Goal: Task Accomplishment & Management: Use online tool/utility

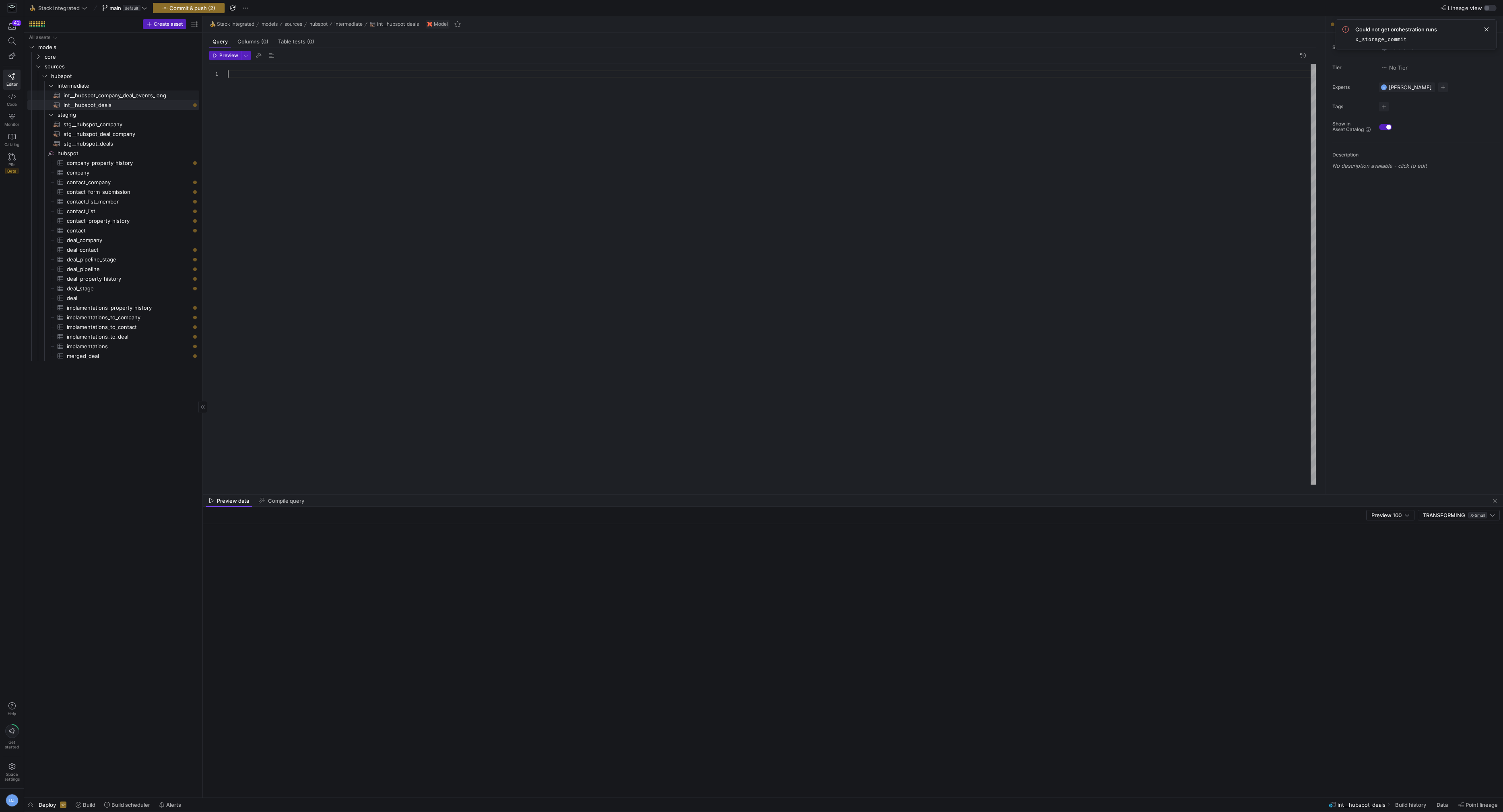
click at [159, 96] on span "int__hubspot_company_deal_events_long​​​​​​​​​​" at bounding box center [127, 95] width 126 height 9
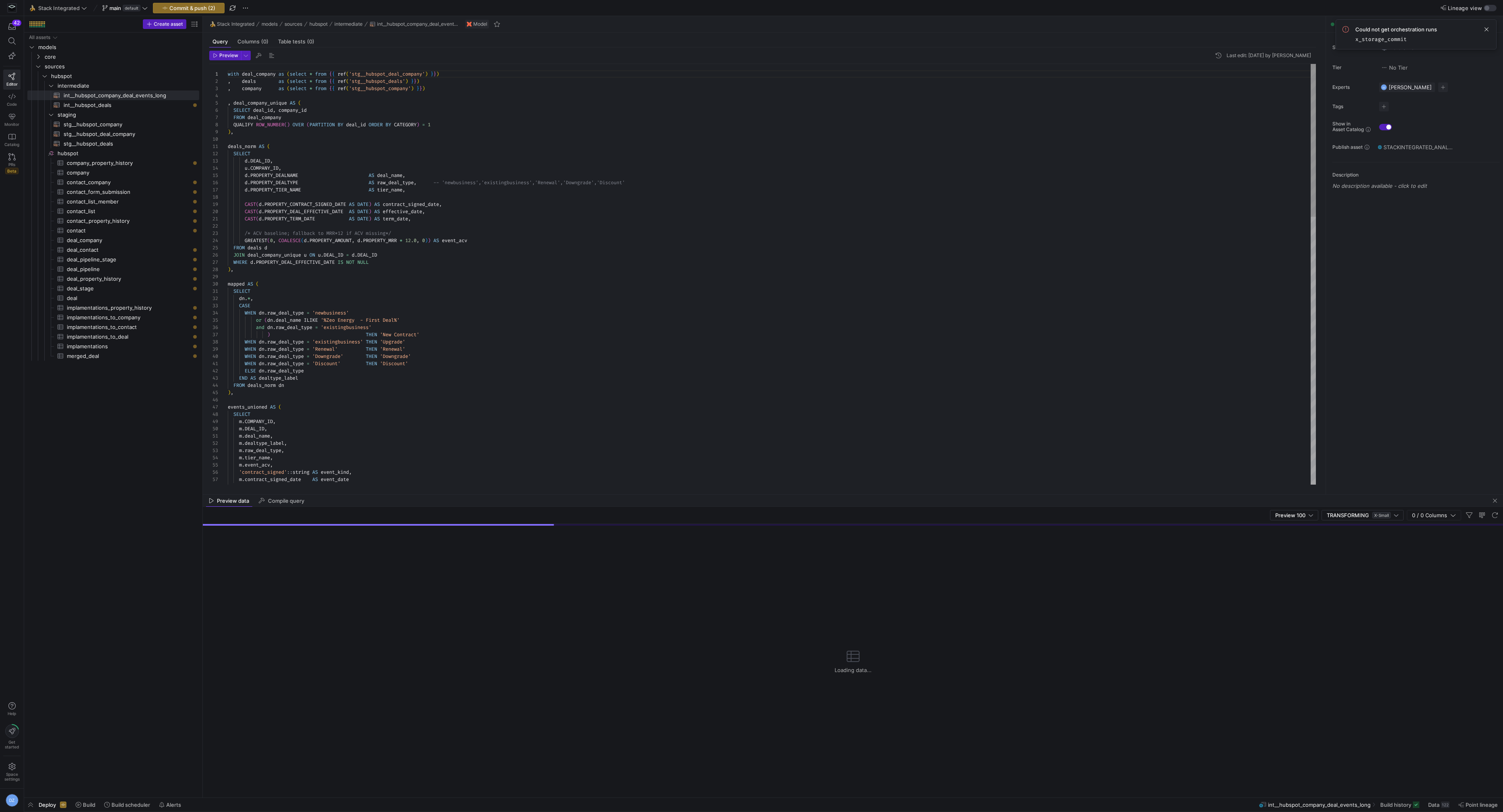
click at [366, 199] on div "with deal_company as ( select * from { { ref ( 'stg__hubspot_deal_company' ) } …" at bounding box center [772, 642] width 1089 height 1158
click at [390, 276] on div "with deal_company as ( select * from { { ref ( 'stg__hubspot_deal_company' ) } …" at bounding box center [772, 642] width 1089 height 1158
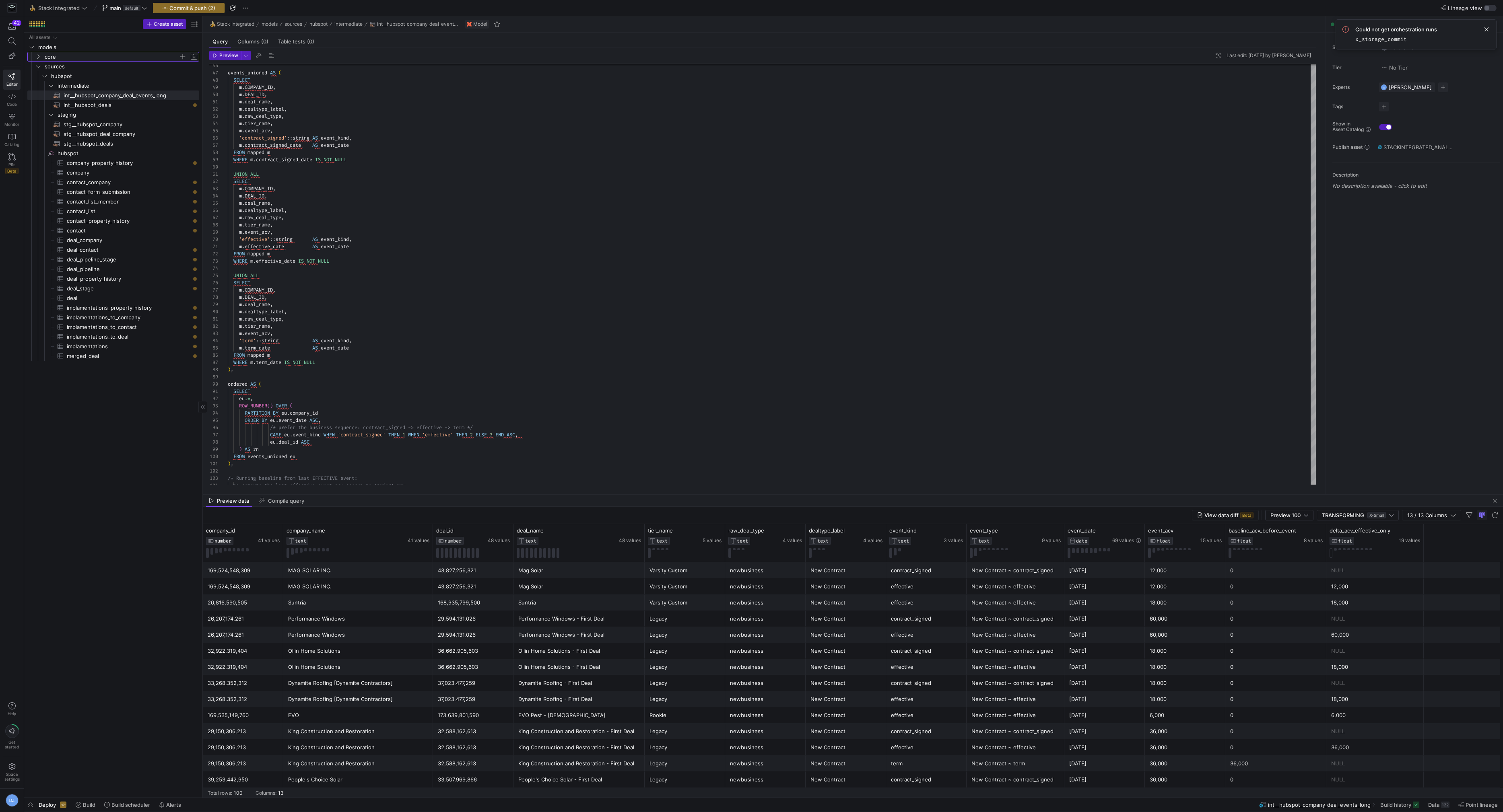
click at [78, 54] on span "core" at bounding box center [112, 57] width 134 height 9
click at [88, 65] on span "daily" at bounding box center [115, 66] width 128 height 9
click at [88, 78] on span "cr__company_deals_running_mrr​​​​​​​​​​" at bounding box center [123, 76] width 133 height 9
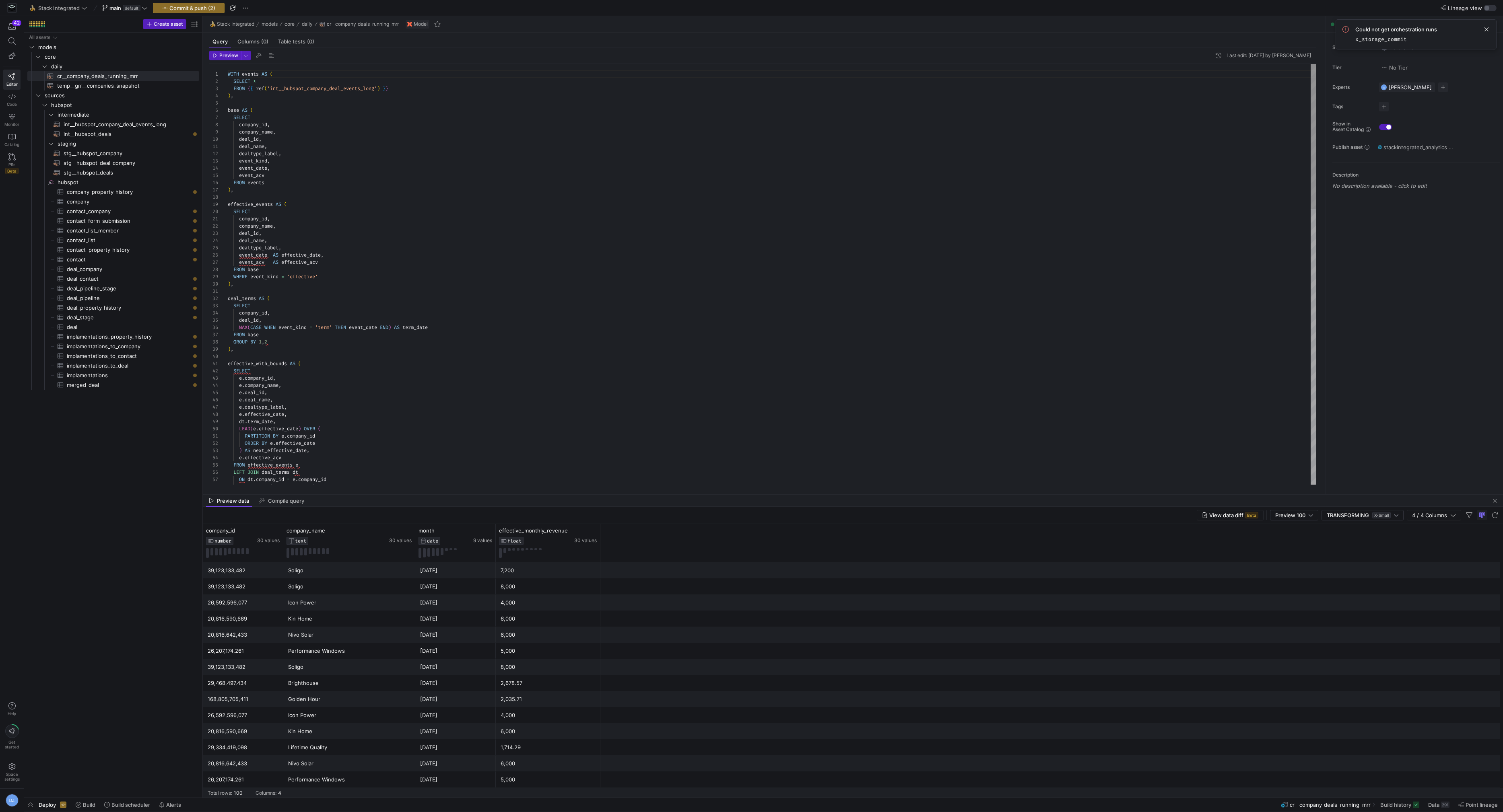
type textarea "deal_name, dealtype_label, event_kind, event_date, event_acv FROM events ), eff…"
click at [361, 168] on div "e . deal_name , [PERSON_NAME] dealtype_label , e . effective_date , dt . term_d…" at bounding box center [772, 675] width 1089 height 1222
click at [139, 133] on span "int__hubspot_deals​​​​​​​​​​" at bounding box center [127, 134] width 126 height 9
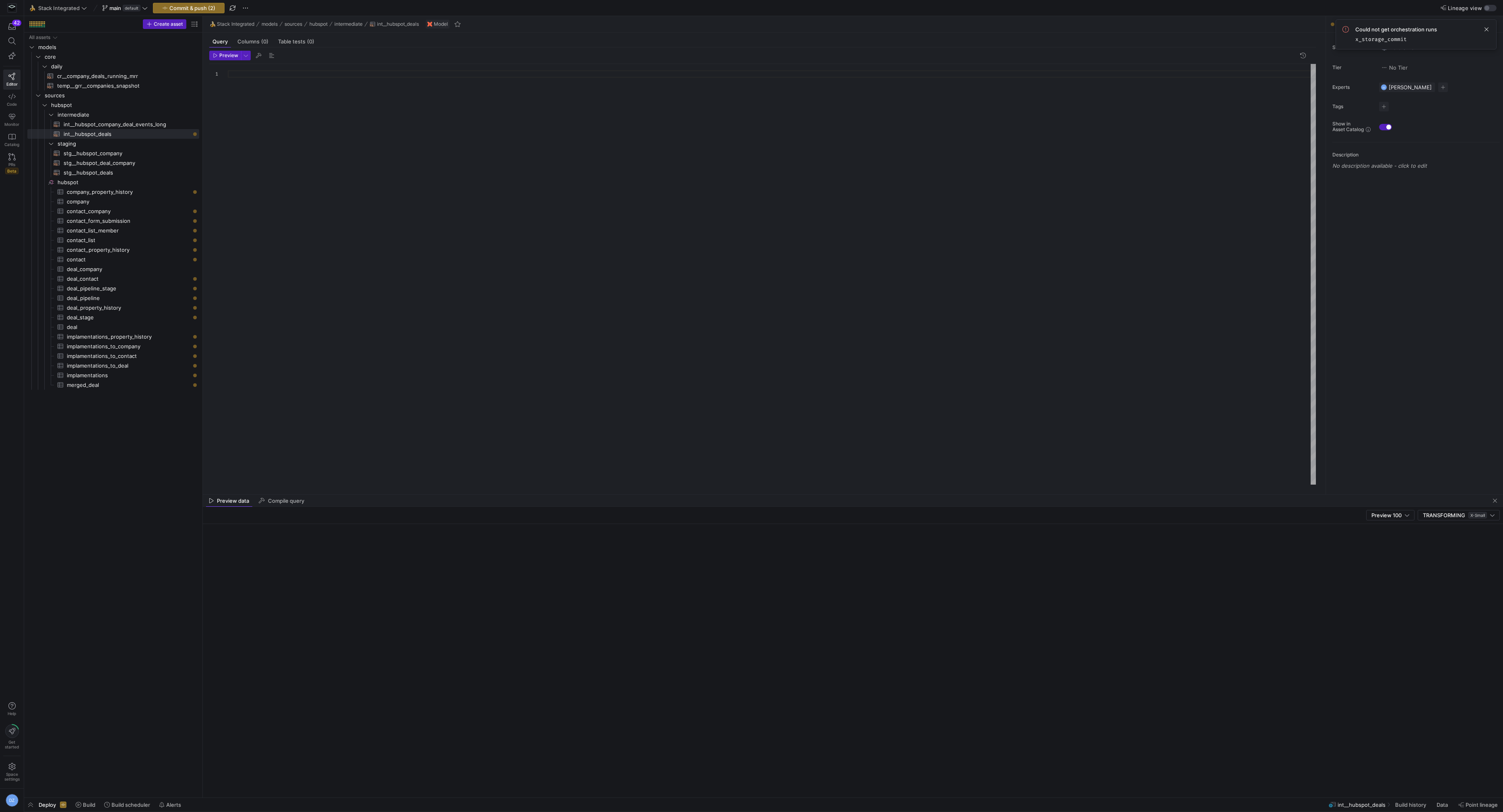
click at [297, 128] on div at bounding box center [772, 274] width 1089 height 421
click at [442, 174] on div at bounding box center [772, 274] width 1089 height 421
click at [207, 8] on span "Commit & push (2)" at bounding box center [192, 8] width 46 height 7
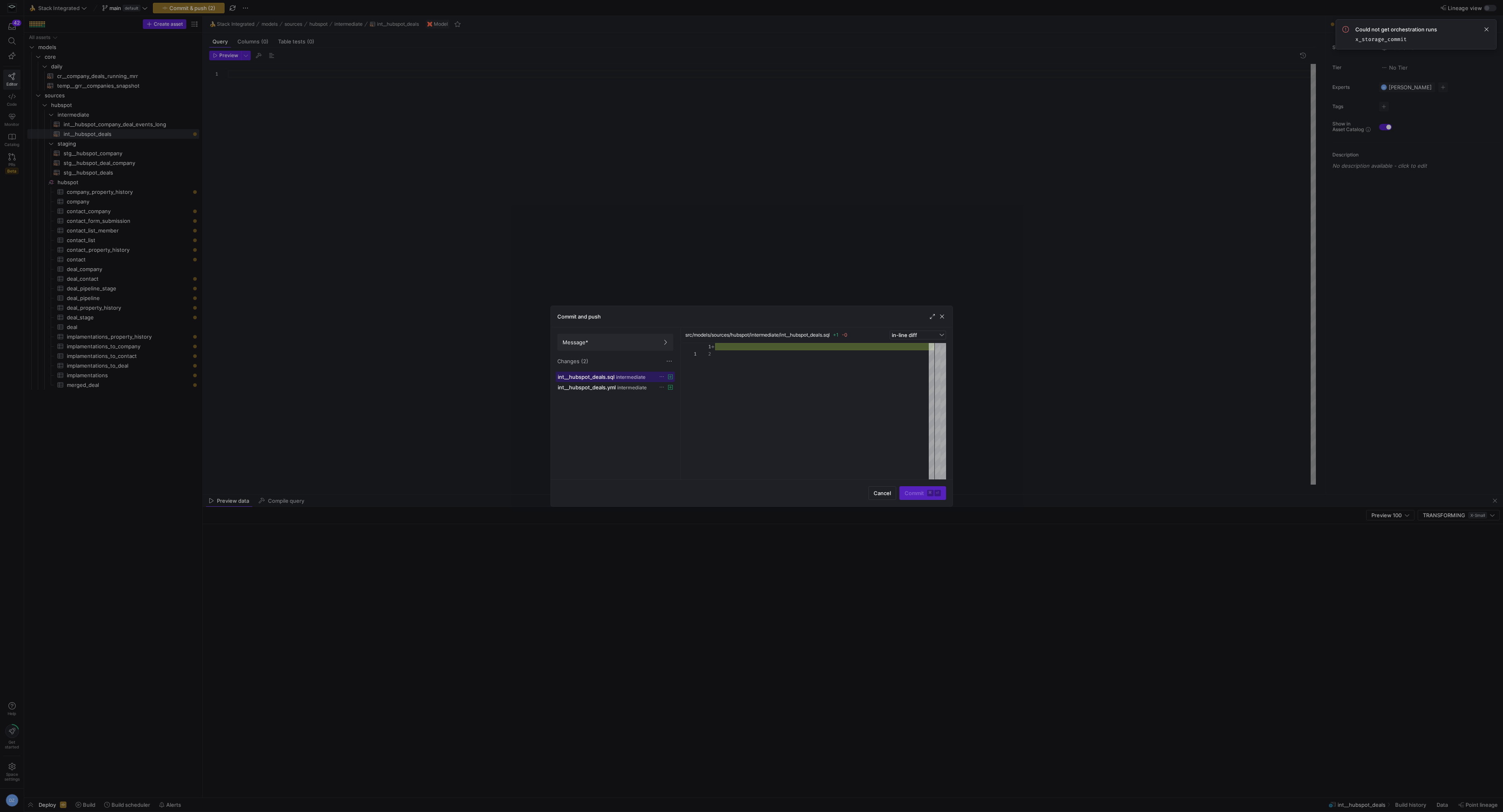
click at [594, 379] on span at bounding box center [615, 376] width 118 height 9
click at [604, 384] on span "int__hubspot_deals.yml" at bounding box center [587, 387] width 58 height 7
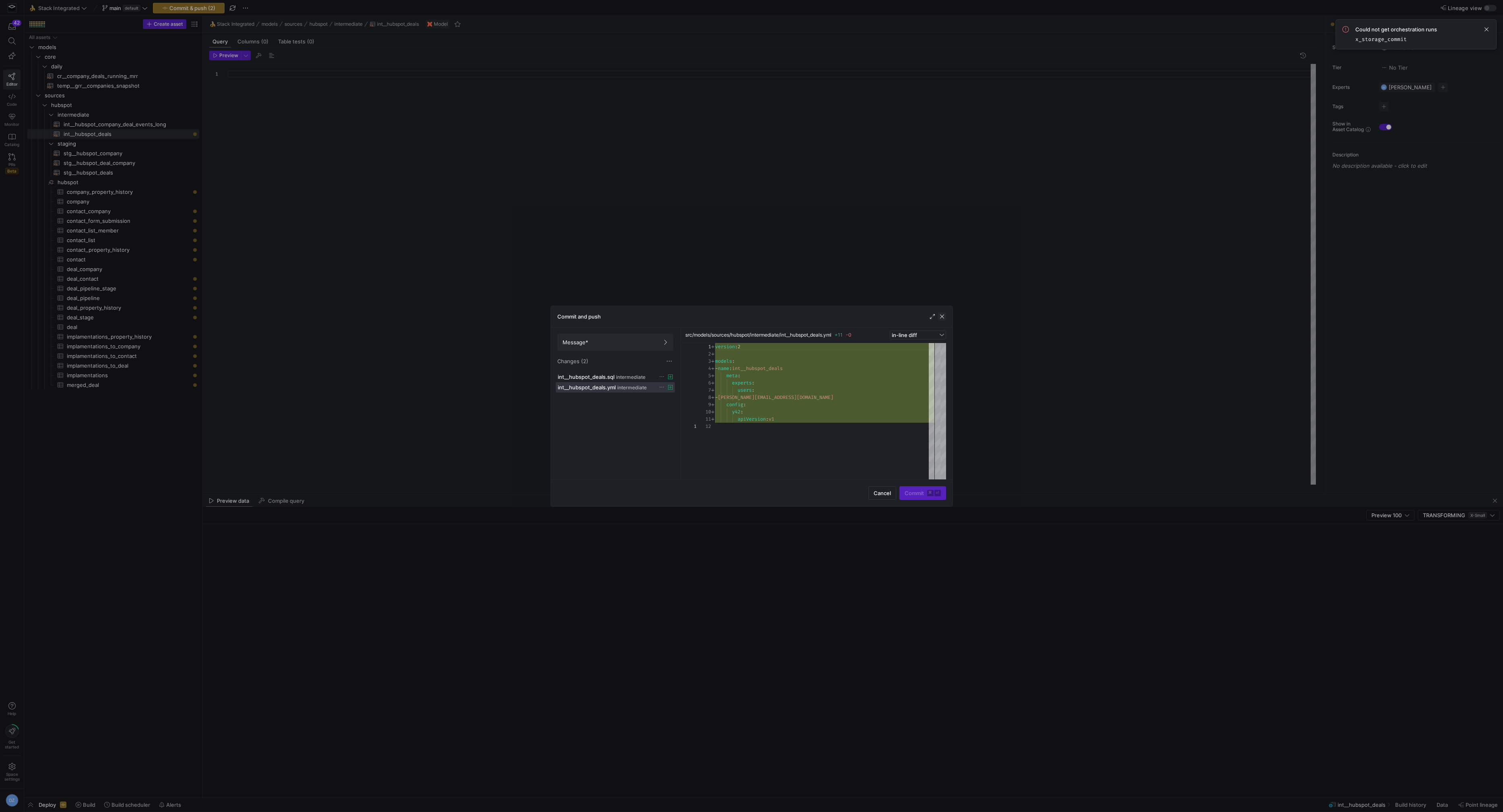
click at [944, 318] on span "button" at bounding box center [942, 316] width 8 height 8
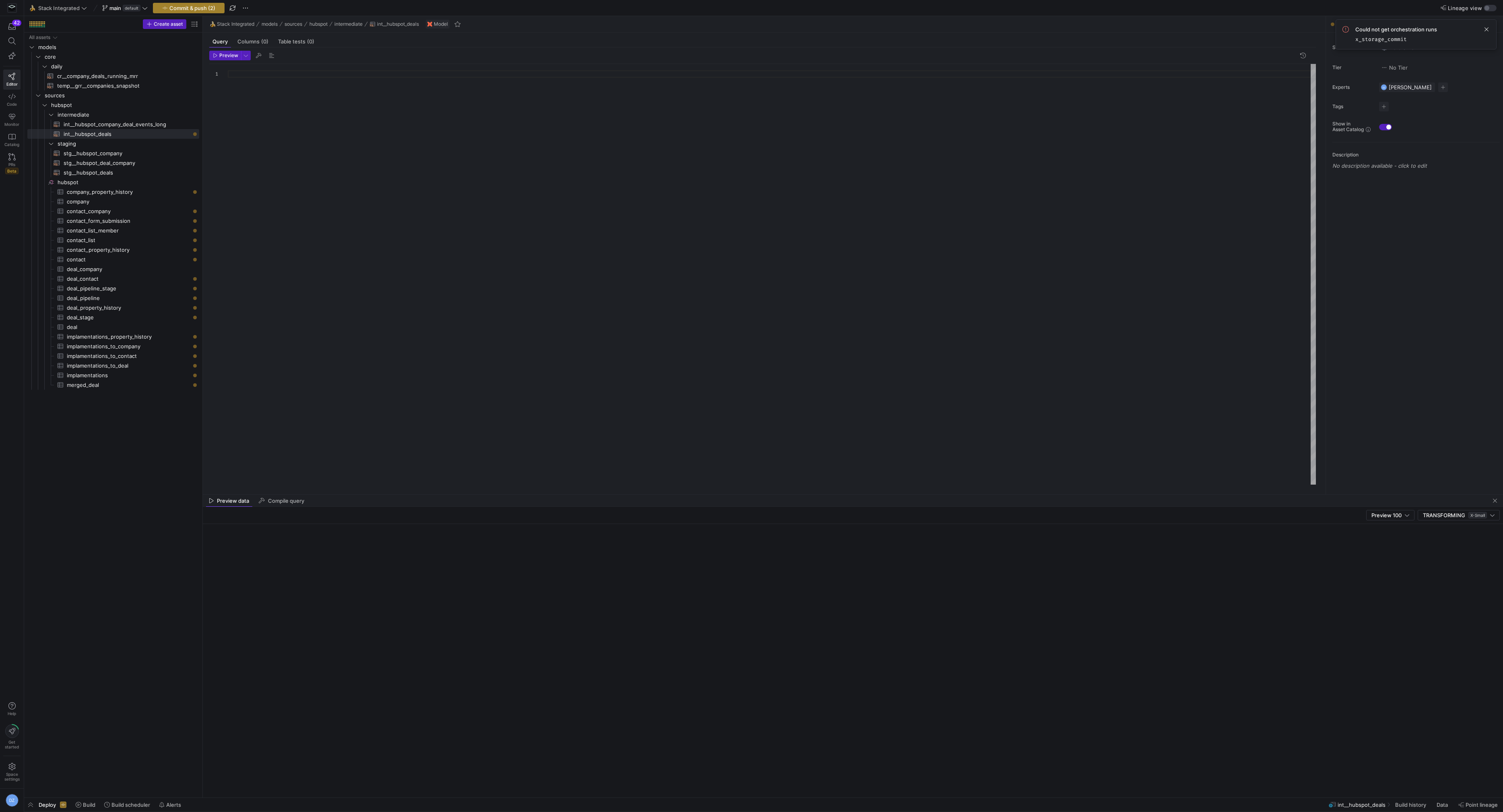
click at [193, 5] on span "Commit & push (2)" at bounding box center [192, 8] width 46 height 7
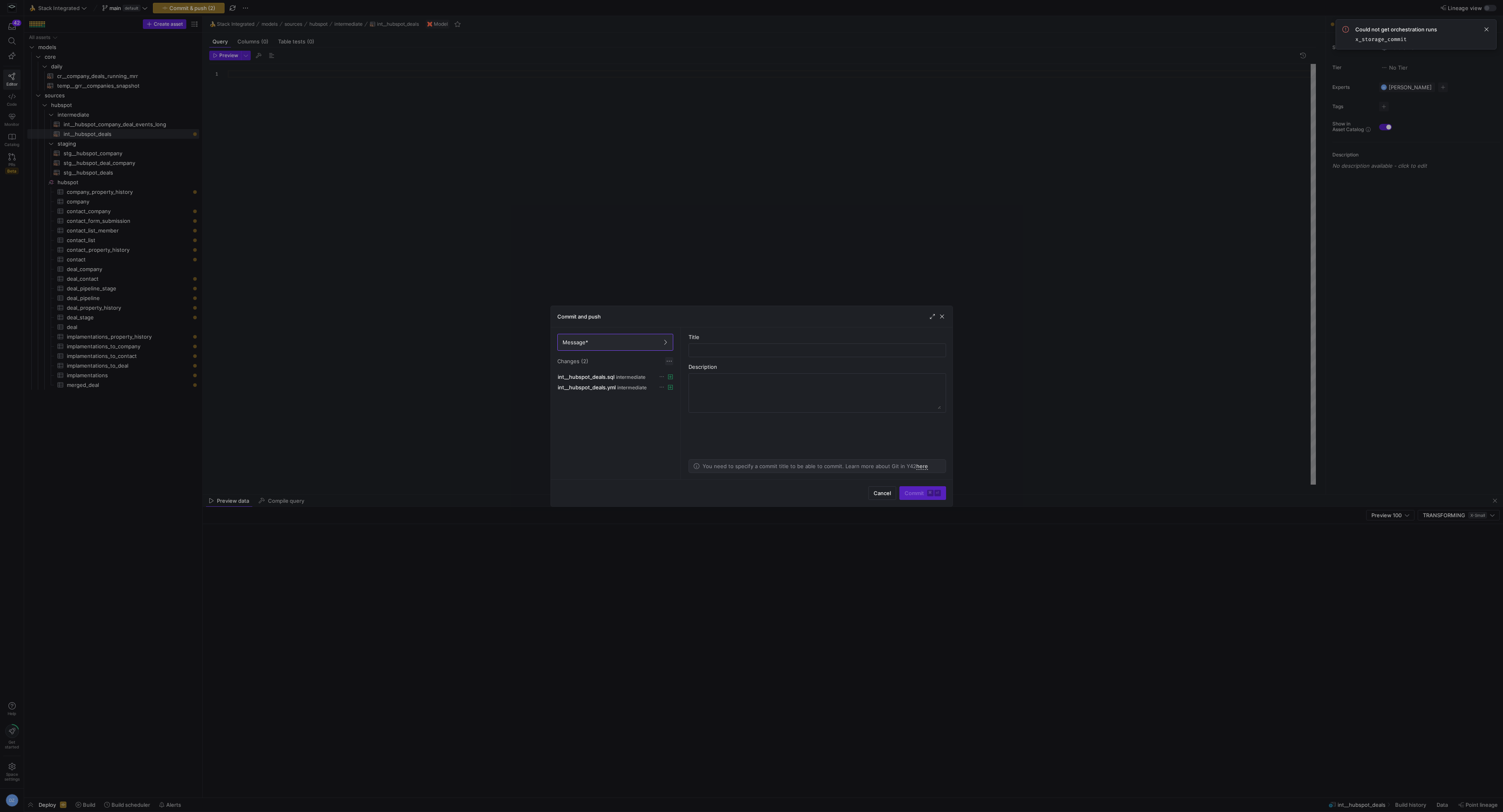
click at [667, 358] on span at bounding box center [669, 361] width 8 height 8
click at [678, 384] on span "Discard all changes" at bounding box center [698, 384] width 56 height 7
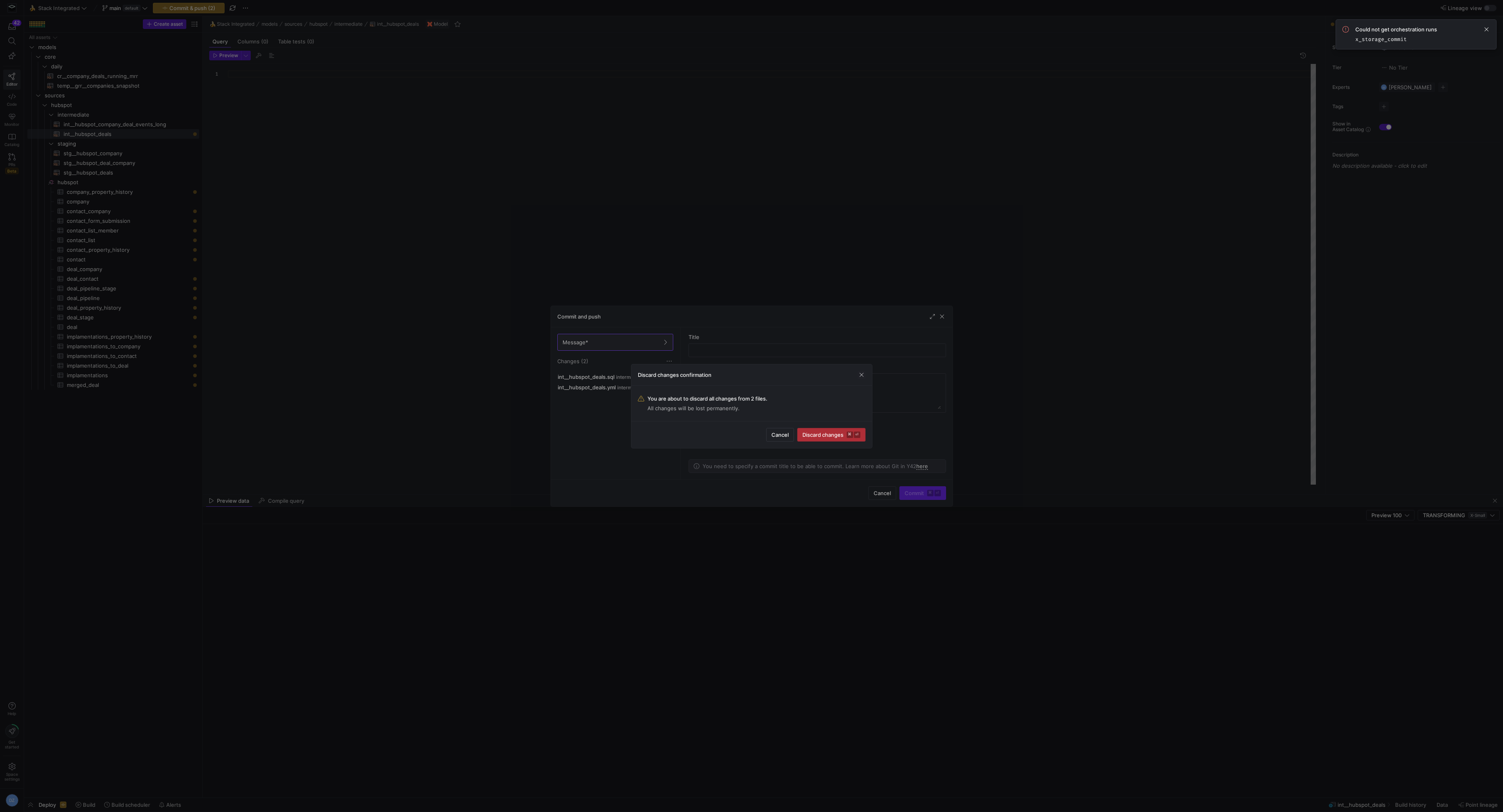
click at [831, 431] on span "submit" at bounding box center [831, 435] width 67 height 13
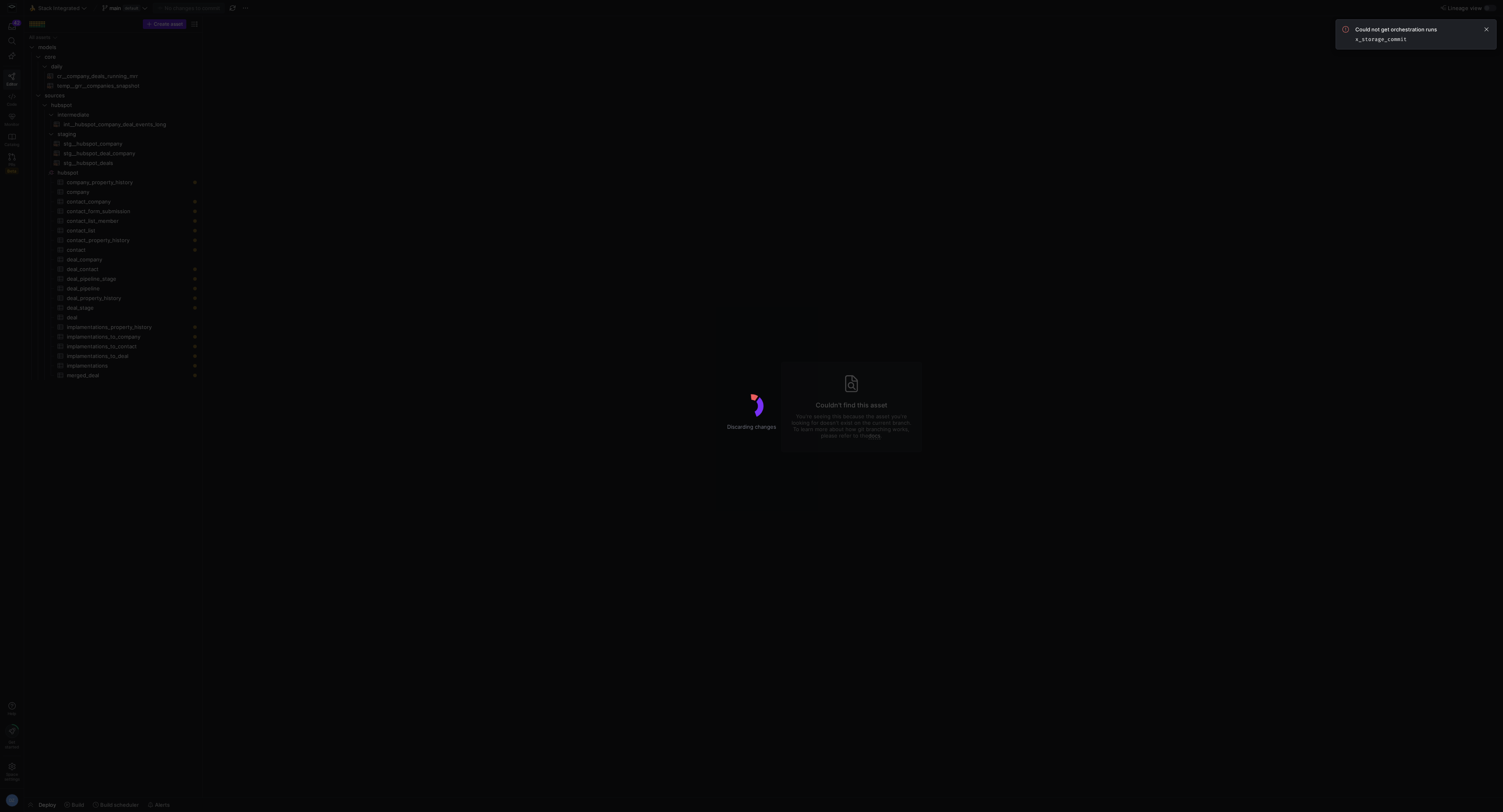
click at [342, 215] on y42-asset-editor-not-found "Couldn't find this asset You're seeing this because the asset you're looking fo…" at bounding box center [852, 407] width 1297 height 782
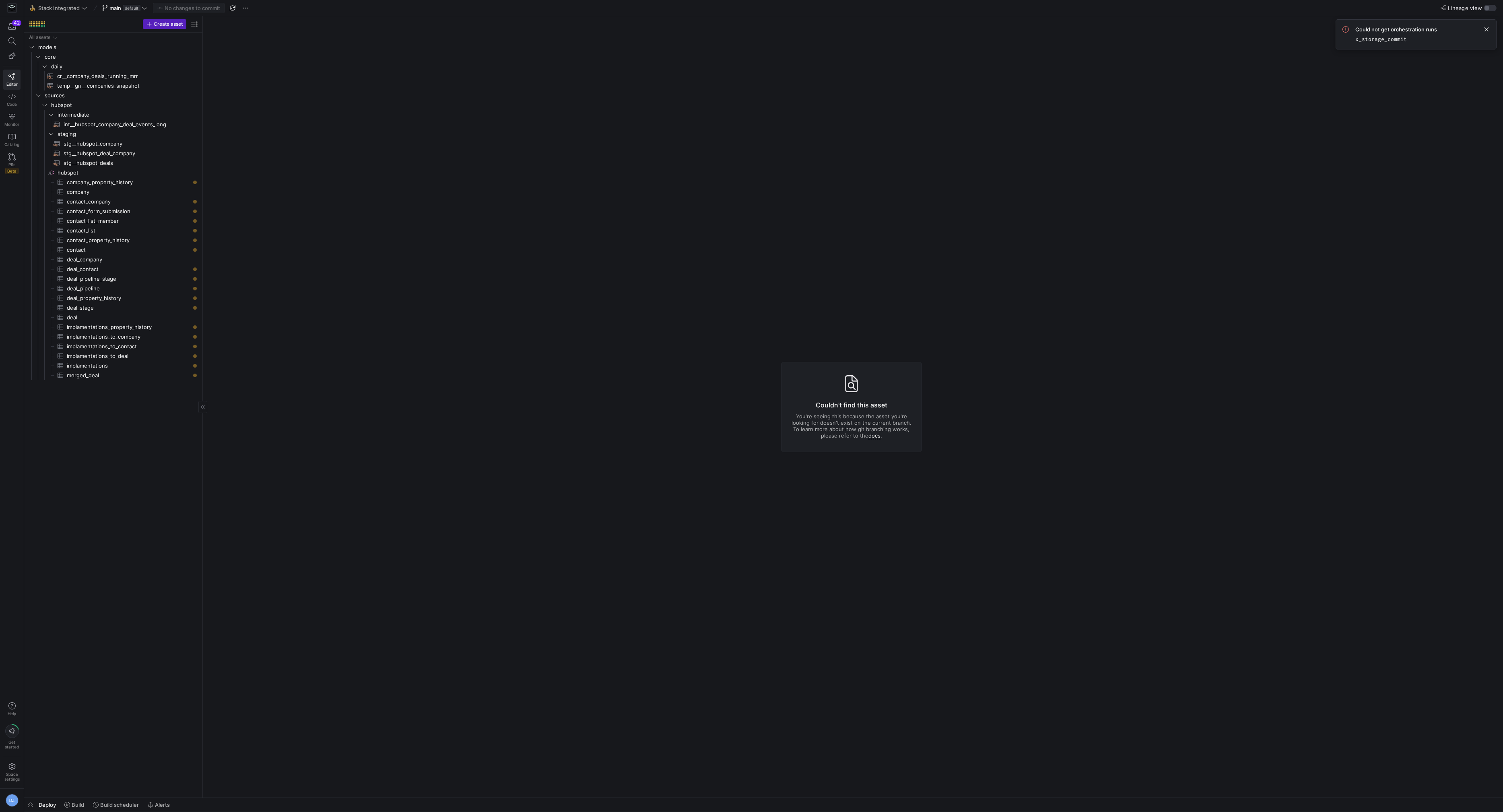
click at [133, 442] on div "All assets models core sources hubspot intermediate staging hubspot​​​​​​​​ com…" at bounding box center [113, 413] width 172 height 762
click at [330, 278] on y42-asset-editor-not-found "Couldn't find this asset You're seeing this because the asset you're looking fo…" at bounding box center [852, 407] width 1297 height 782
click at [270, 288] on y42-asset-editor-not-found "Couldn't find this asset You're seeing this because the asset you're looking fo…" at bounding box center [852, 407] width 1297 height 782
click at [410, 337] on y42-asset-editor-not-found "Couldn't find this asset You're seeing this because the asset you're looking fo…" at bounding box center [852, 407] width 1297 height 782
click at [368, 146] on y42-asset-editor-not-found "Couldn't find this asset You're seeing this because the asset you're looking fo…" at bounding box center [852, 407] width 1297 height 782
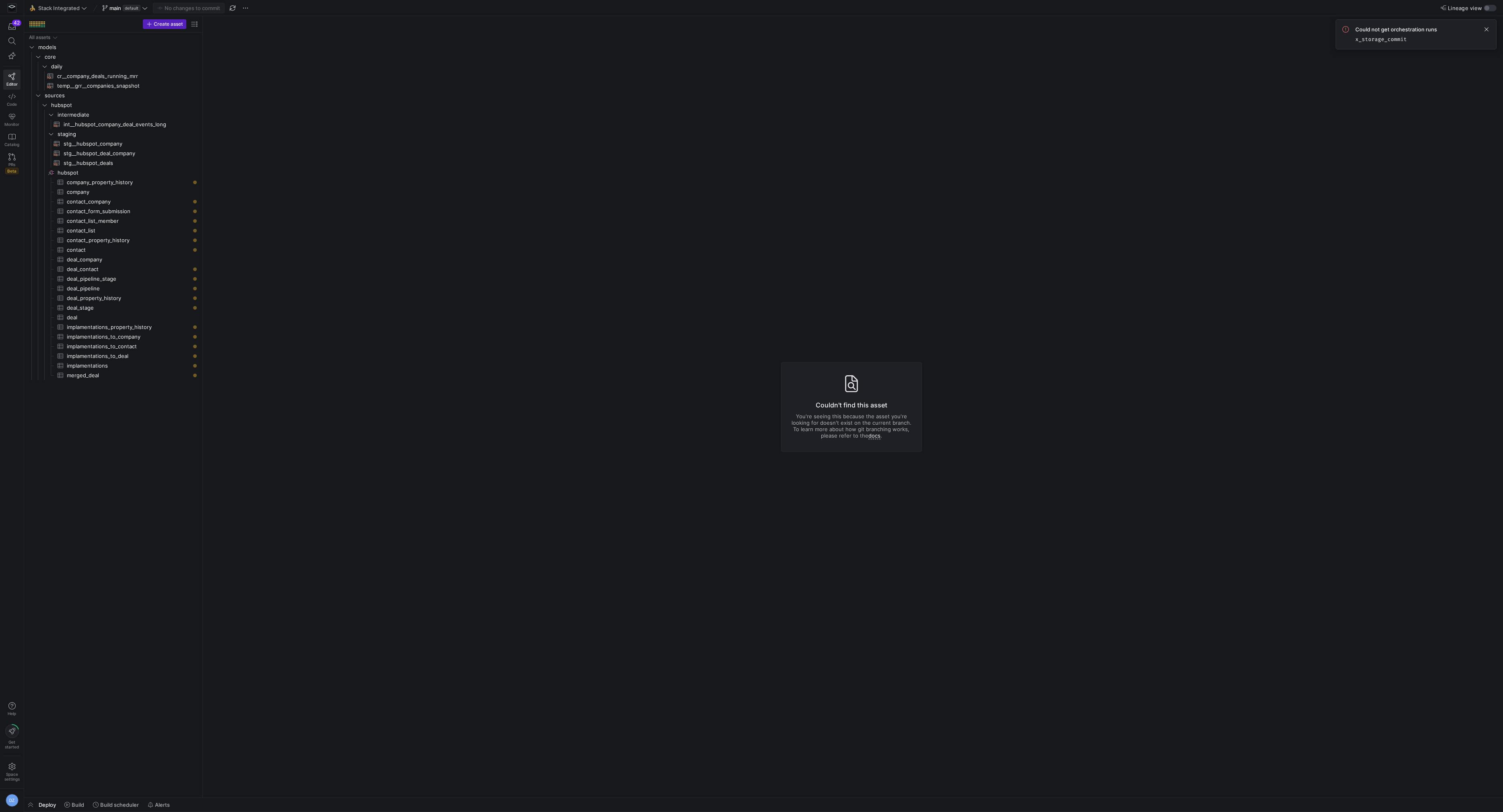
click at [383, 293] on y42-asset-editor-not-found "Couldn't find this asset You're seeing this because the asset you're looking fo…" at bounding box center [852, 407] width 1297 height 782
